Goal: Task Accomplishment & Management: Manage account settings

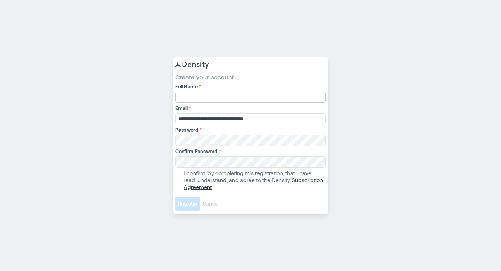
click at [221, 99] on input "Full Name *" at bounding box center [250, 97] width 150 height 11
type input "**********"
click at [178, 181] on span at bounding box center [178, 180] width 6 height 6
click at [182, 203] on span "Register" at bounding box center [187, 203] width 19 height 7
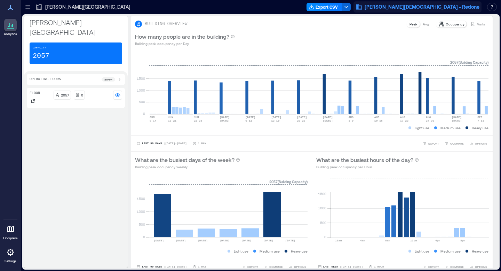
click at [417, 8] on span "[PERSON_NAME][DEMOGRAPHIC_DATA] - Redone" at bounding box center [422, 6] width 115 height 7
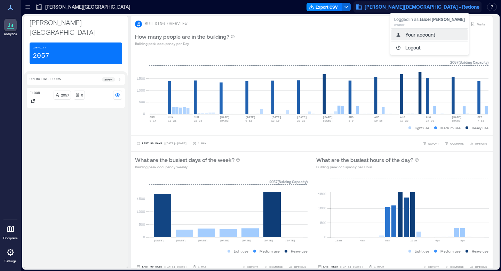
click at [408, 32] on button "Your account" at bounding box center [430, 34] width 76 height 11
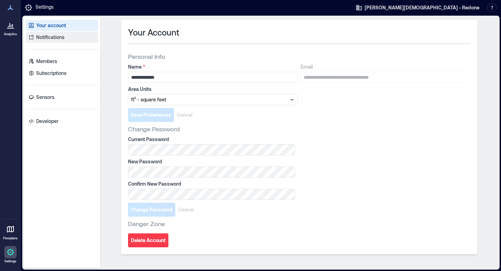
click at [49, 39] on p "Notifications" at bounding box center [50, 37] width 28 height 7
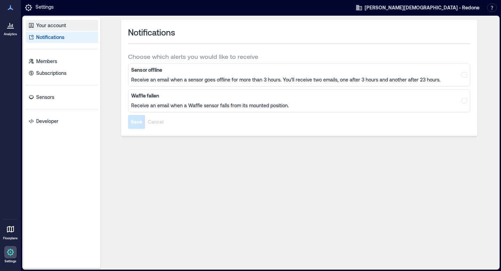
click at [50, 26] on p "Your account" at bounding box center [51, 25] width 30 height 7
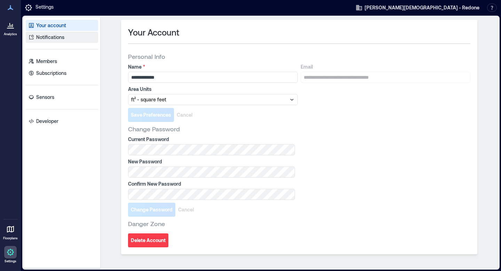
click at [52, 39] on p "Notifications" at bounding box center [50, 37] width 28 height 7
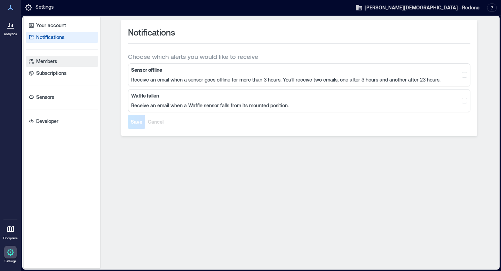
click at [48, 62] on p "Members" at bounding box center [46, 61] width 21 height 7
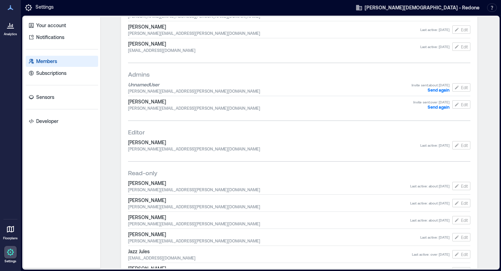
scroll to position [195, 0]
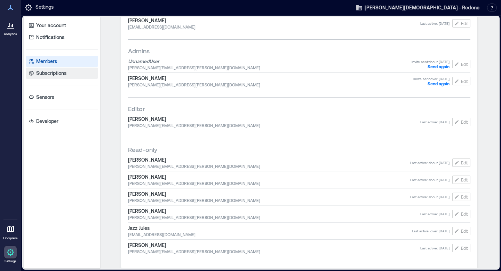
click at [50, 72] on p "Subscriptions" at bounding box center [51, 73] width 30 height 7
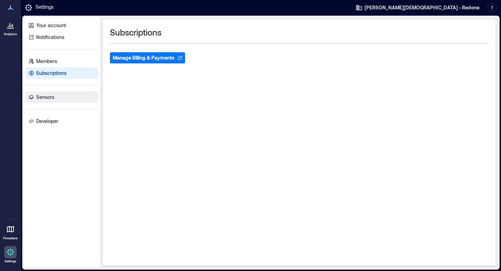
click at [56, 97] on link "Sensors" at bounding box center [62, 97] width 72 height 11
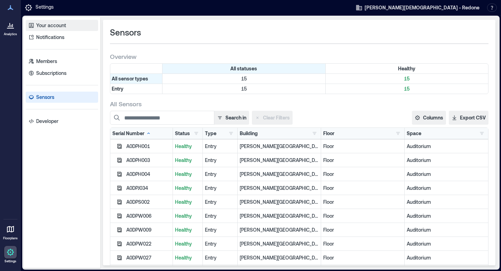
click at [58, 25] on p "Your account" at bounding box center [51, 25] width 30 height 7
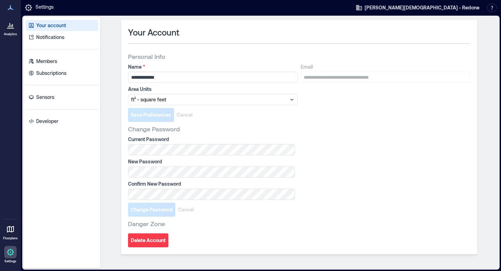
click at [11, 28] on icon at bounding box center [10, 28] width 7 height 1
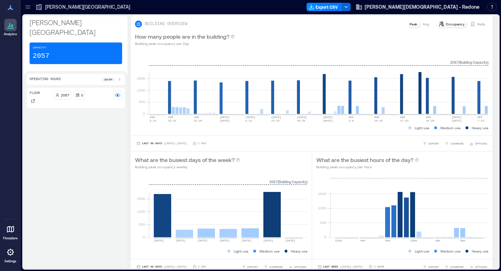
click at [9, 8] on icon at bounding box center [11, 7] width 6 height 5
click at [12, 9] on icon at bounding box center [11, 7] width 6 height 5
click at [32, 6] on div at bounding box center [27, 6] width 11 height 11
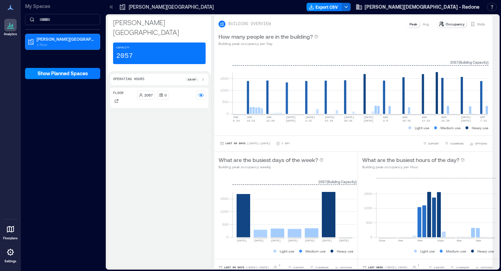
click at [10, 9] on icon at bounding box center [11, 7] width 6 height 5
click at [10, 251] on icon at bounding box center [10, 251] width 1 height 1
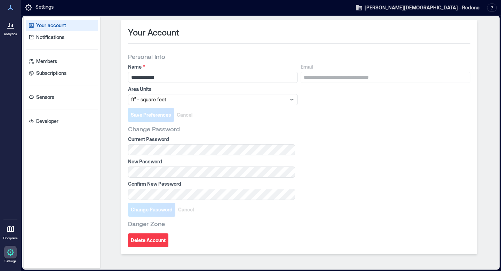
click at [66, 27] on link "Your account" at bounding box center [62, 25] width 72 height 11
click at [422, 8] on span "Christ Fellowship Church - Redone" at bounding box center [422, 7] width 115 height 7
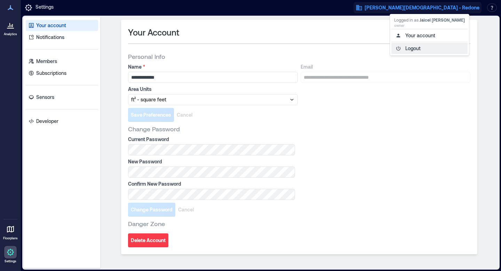
click at [413, 49] on button "Logout" at bounding box center [430, 48] width 76 height 11
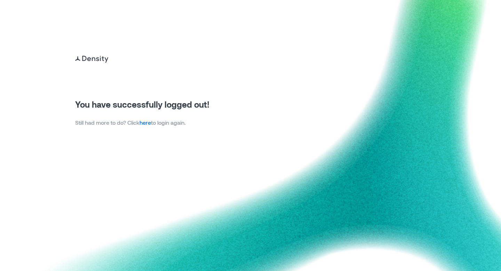
click at [147, 122] on link "here" at bounding box center [145, 122] width 11 height 7
